Goal: Book appointment/travel/reservation

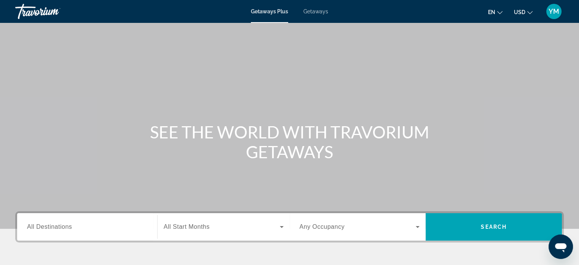
click at [529, 16] on button "USD USD ($) MXN (Mex$) CAD (Can$) GBP (£) EUR (€) AUD (A$) NZD (NZ$) CNY (CN¥)" at bounding box center [523, 11] width 19 height 11
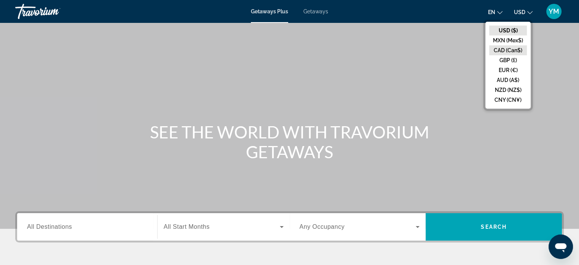
click at [515, 50] on button "CAD (Can$)" at bounding box center [509, 50] width 38 height 10
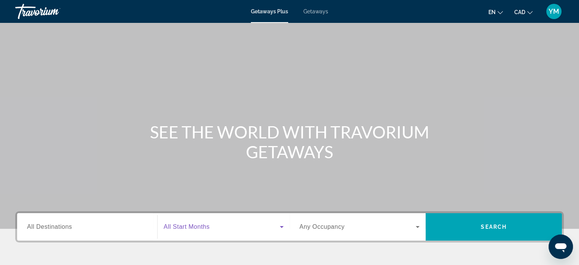
click at [280, 227] on icon "Search widget" at bounding box center [281, 226] width 9 height 9
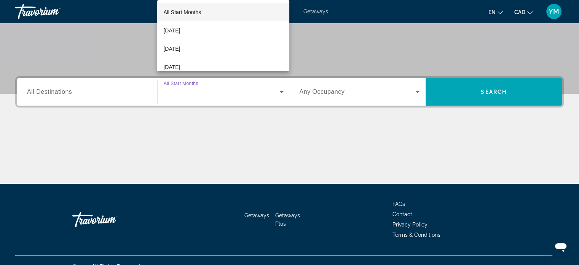
scroll to position [147, 0]
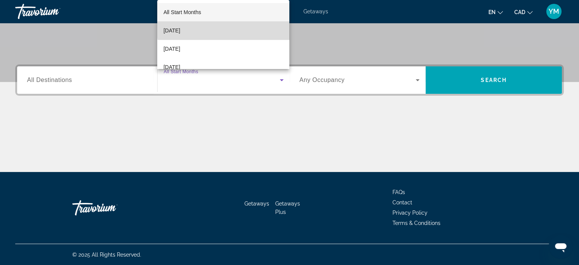
click at [240, 24] on mat-option "[DATE]" at bounding box center [223, 30] width 132 height 18
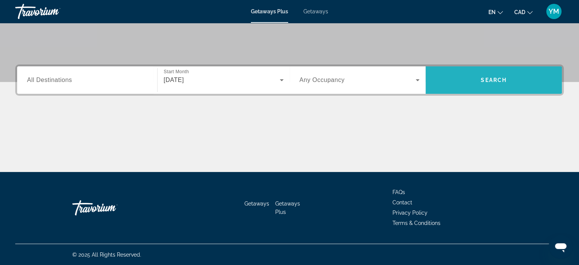
click at [502, 81] on span "Search" at bounding box center [494, 80] width 26 height 6
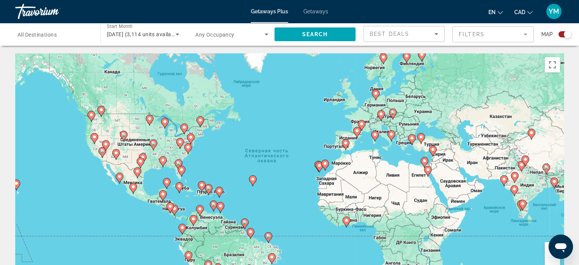
click at [200, 208] on image "Main content" at bounding box center [200, 208] width 5 height 5
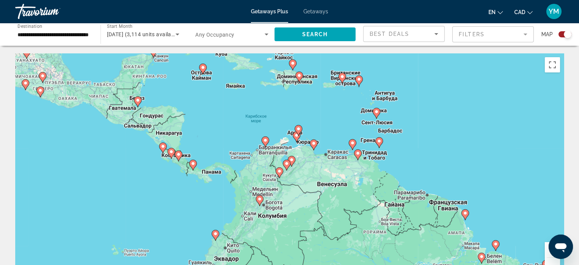
click at [315, 146] on icon "Main content" at bounding box center [313, 145] width 7 height 10
type input "**********"
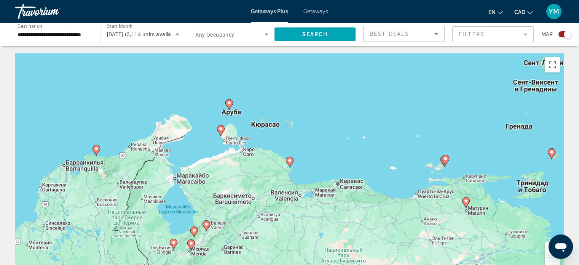
click at [220, 127] on image "Main content" at bounding box center [221, 128] width 5 height 5
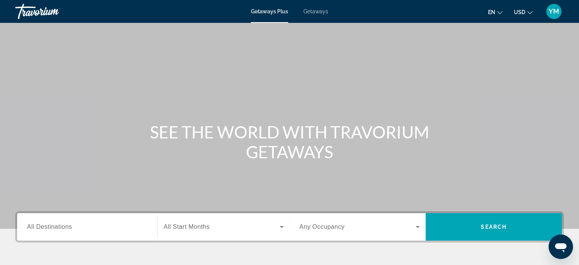
click at [532, 11] on icon "Change currency" at bounding box center [530, 12] width 5 height 5
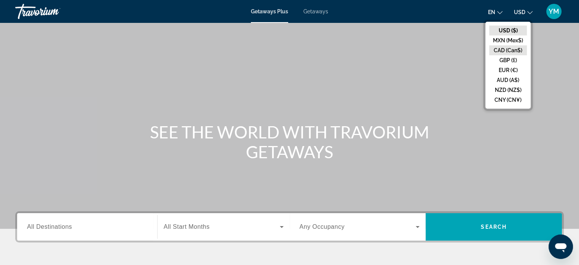
click at [524, 51] on button "CAD (Can$)" at bounding box center [509, 50] width 38 height 10
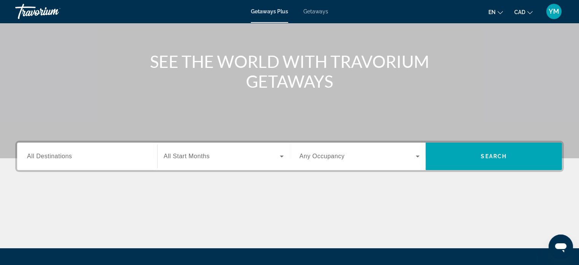
scroll to position [63, 0]
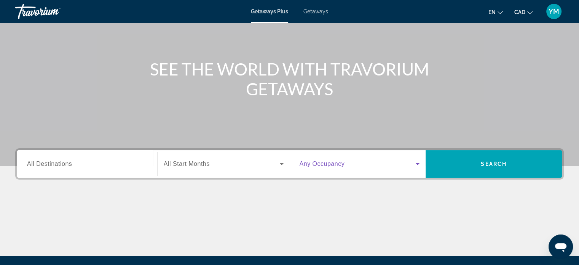
click at [419, 163] on icon "Search widget" at bounding box center [418, 164] width 4 height 2
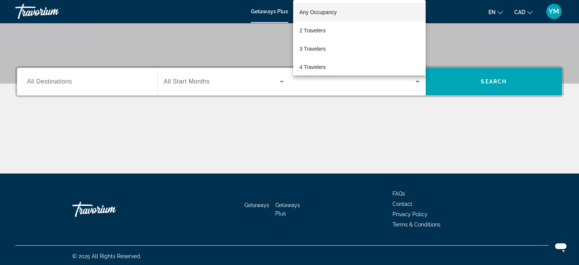
scroll to position [147, 0]
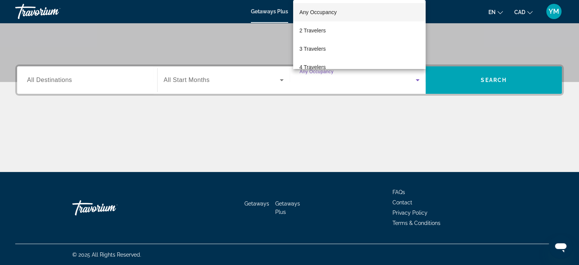
click at [278, 78] on div at bounding box center [289, 132] width 579 height 265
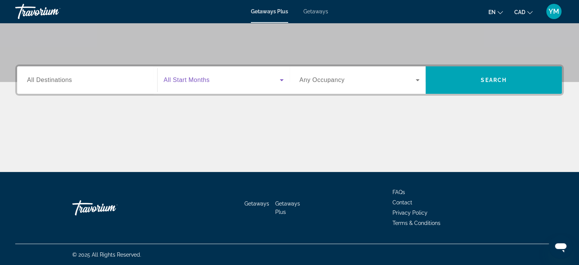
click at [278, 78] on icon "Search widget" at bounding box center [281, 79] width 9 height 9
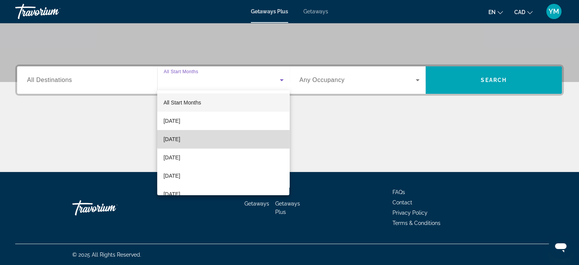
click at [259, 134] on mat-option "[DATE]" at bounding box center [223, 139] width 132 height 18
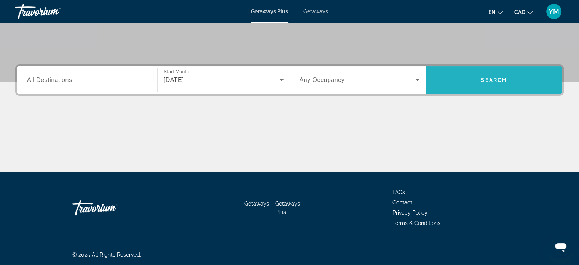
click at [504, 81] on span "Search" at bounding box center [494, 80] width 26 height 6
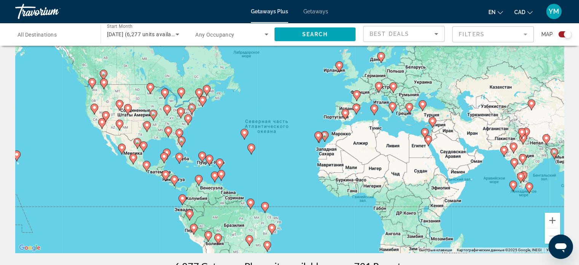
scroll to position [27, 0]
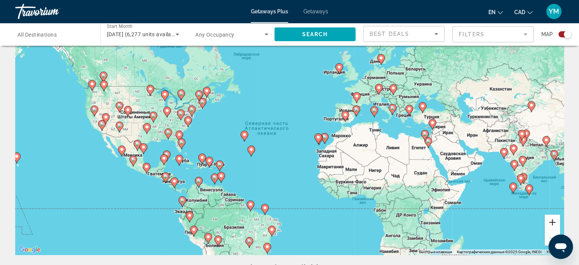
click at [552, 222] on button "Увеличить" at bounding box center [552, 221] width 15 height 15
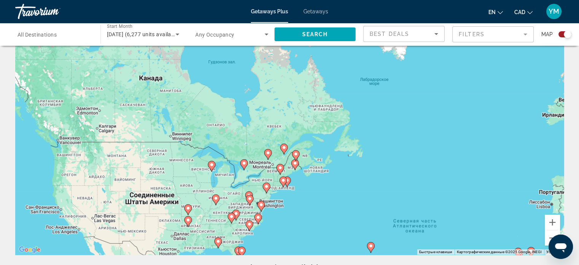
drag, startPoint x: 278, startPoint y: 68, endPoint x: 450, endPoint y: 179, distance: 204.3
click at [450, 179] on div "Чтобы активировать перетаскивание с помощью клавиатуры, нажмите Alt + Ввод. Пос…" at bounding box center [289, 140] width 549 height 229
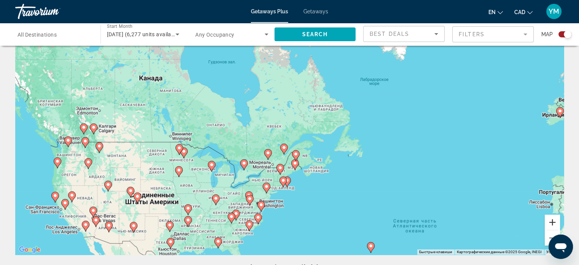
click at [555, 222] on button "Увеличить" at bounding box center [552, 221] width 15 height 15
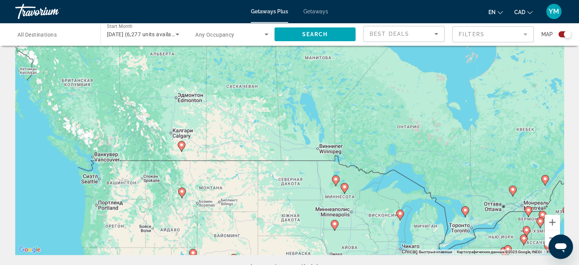
drag, startPoint x: 186, startPoint y: 112, endPoint x: 453, endPoint y: 130, distance: 267.6
click at [453, 130] on div "Чтобы активировать перетаскивание с помощью клавиатуры, нажмите Alt + Ввод. Пос…" at bounding box center [289, 140] width 549 height 229
click at [553, 222] on button "Увеличить" at bounding box center [552, 221] width 15 height 15
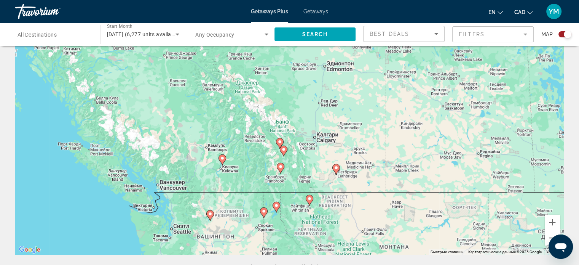
drag, startPoint x: 46, startPoint y: 90, endPoint x: 310, endPoint y: 101, distance: 264.3
click at [310, 101] on div "Чтобы активировать перетаскивание с помощью клавиатуры, нажмите Alt + Ввод. Пос…" at bounding box center [289, 140] width 549 height 229
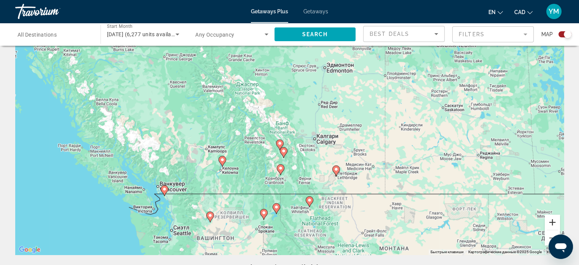
click at [556, 224] on button "Увеличить" at bounding box center [552, 221] width 15 height 15
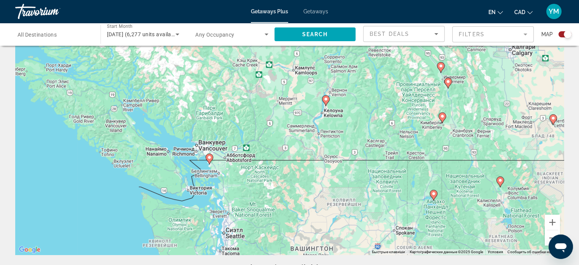
drag, startPoint x: 69, startPoint y: 168, endPoint x: 241, endPoint y: 80, distance: 192.7
click at [241, 80] on div "Чтобы активировать перетаскивание с помощью клавиатуры, нажмите Alt + Ввод. Пос…" at bounding box center [289, 140] width 549 height 229
click at [553, 224] on button "Увеличить" at bounding box center [552, 221] width 15 height 15
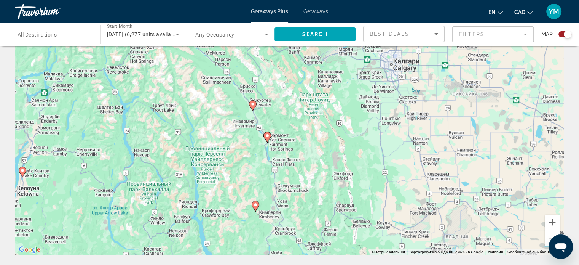
drag, startPoint x: 411, startPoint y: 93, endPoint x: 71, endPoint y: 197, distance: 355.9
click at [71, 197] on div "Чтобы активировать перетаскивание с помощью клавиатуры, нажмите Alt + Ввод. Пос…" at bounding box center [289, 140] width 549 height 229
click at [556, 224] on button "Увеличить" at bounding box center [552, 221] width 15 height 15
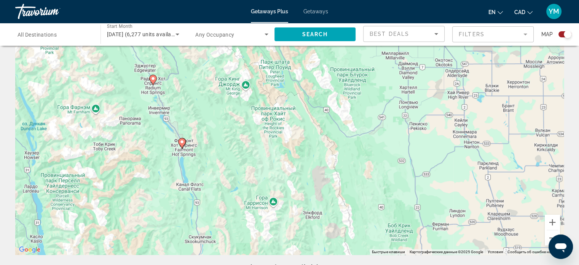
drag, startPoint x: 535, startPoint y: 157, endPoint x: 468, endPoint y: 162, distance: 66.8
click at [468, 162] on div "Чтобы активировать перетаскивание с помощью клавиатуры, нажмите Alt + Ввод. Пос…" at bounding box center [289, 140] width 549 height 229
click at [183, 140] on image "Main content" at bounding box center [182, 142] width 5 height 5
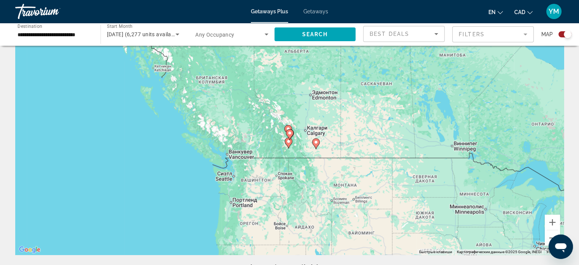
click at [291, 133] on image "Main content" at bounding box center [290, 133] width 5 height 5
type input "**********"
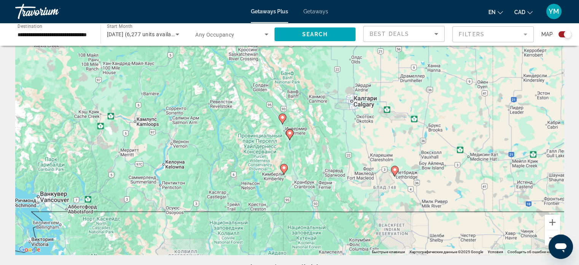
click at [291, 133] on image "Main content" at bounding box center [290, 133] width 5 height 5
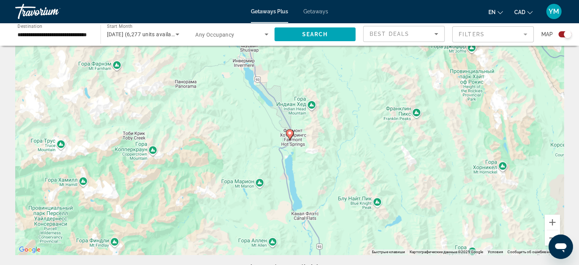
click at [291, 133] on image "Main content" at bounding box center [290, 133] width 5 height 5
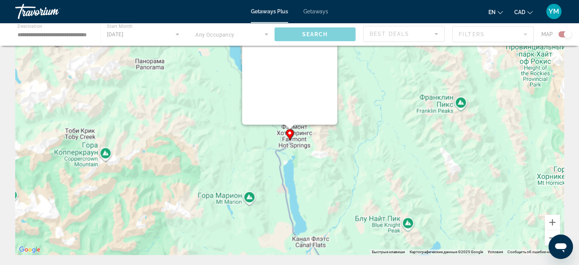
scroll to position [0, 0]
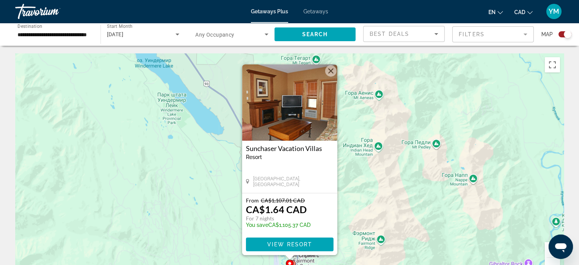
click at [331, 72] on button "Закрыть" at bounding box center [330, 70] width 11 height 11
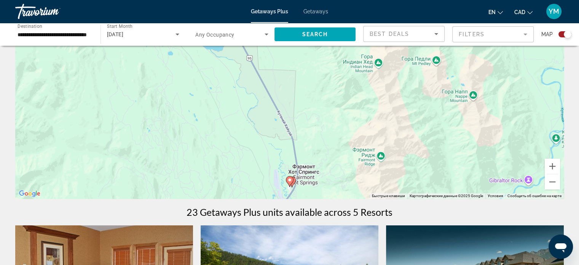
scroll to position [82, 0]
